Goal: Task Accomplishment & Management: Use online tool/utility

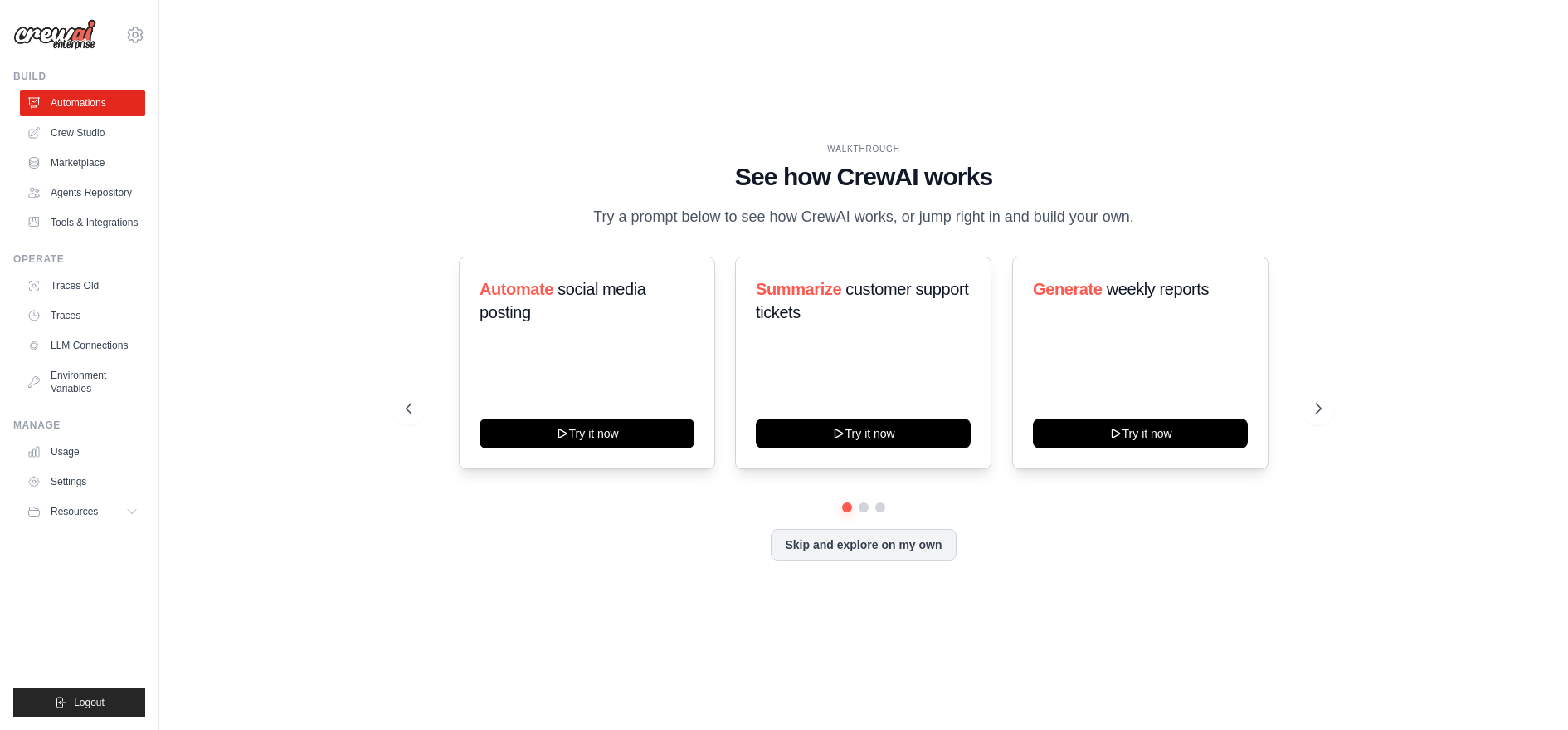
click at [157, 31] on div "[PERSON_NAME][EMAIL_ADDRESS][PERSON_NAME][DOMAIN_NAME] Docusign Your organizati…" at bounding box center [79, 365] width 160 height 730
click at [138, 31] on icon at bounding box center [135, 34] width 20 height 20
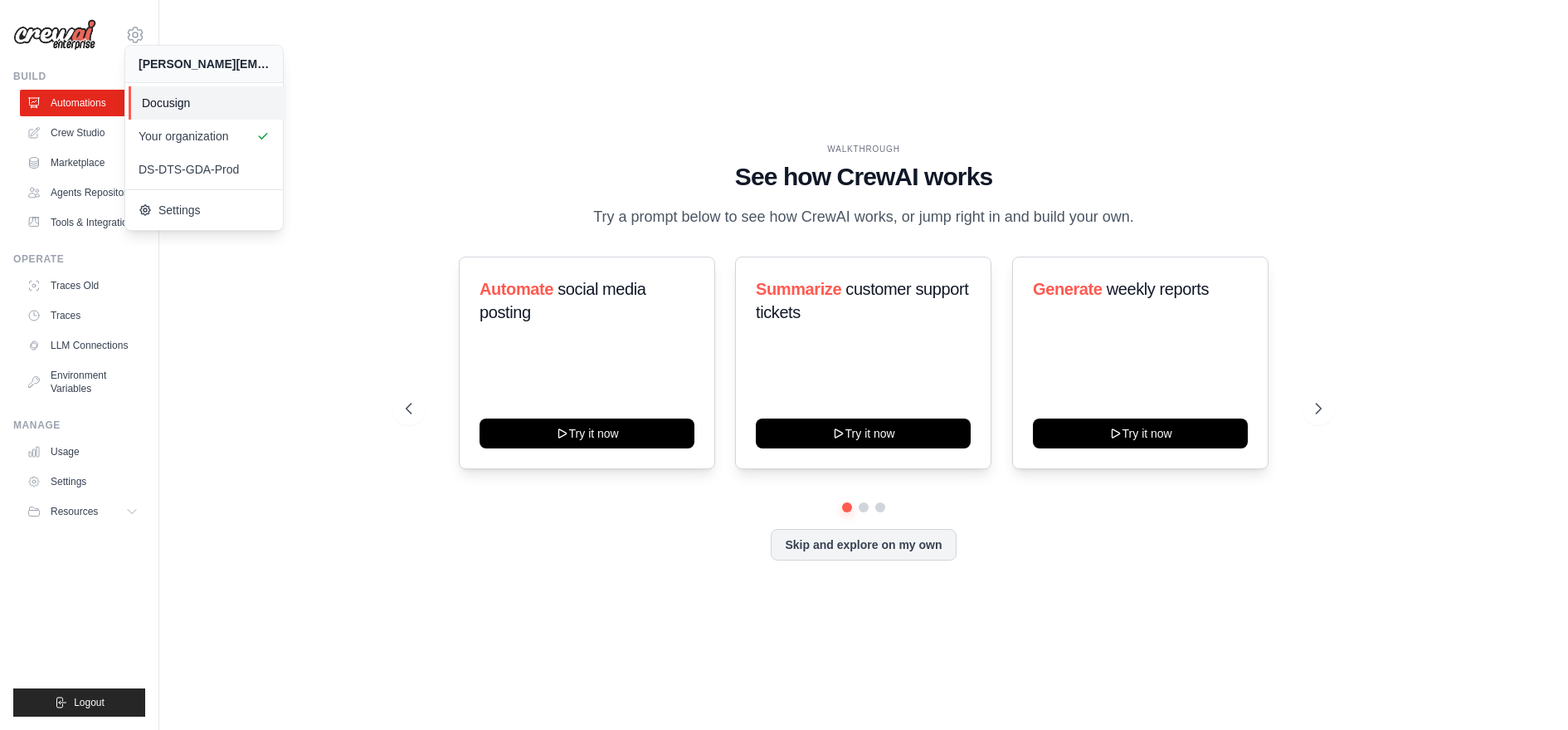
click at [286, 92] on span at bounding box center [364, 102] width 158 height 33
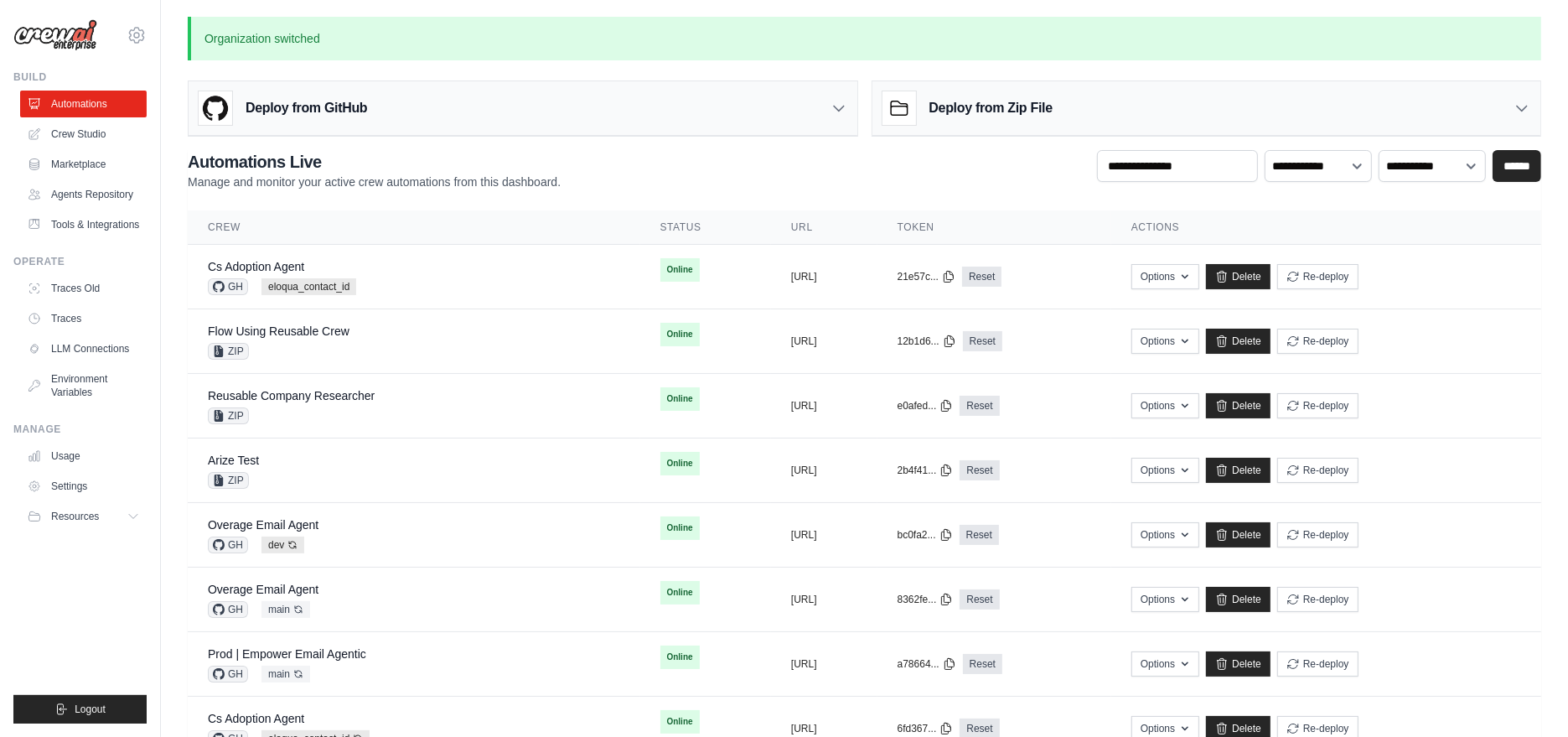
click at [593, 114] on div "Deploy from GitHub" at bounding box center [523, 108] width 669 height 54
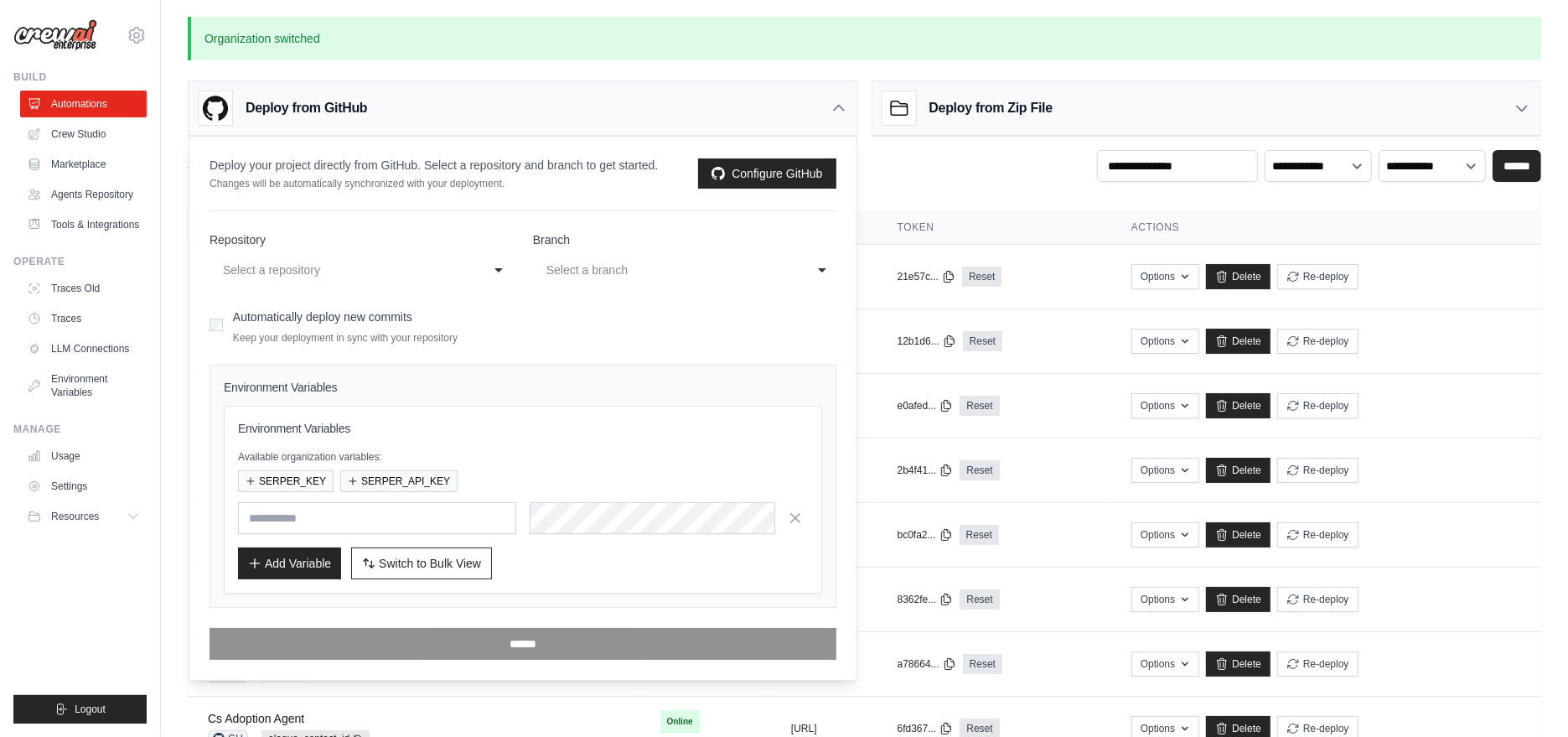
click at [593, 114] on div "Deploy from GitHub" at bounding box center [523, 108] width 669 height 54
